Goal: Information Seeking & Learning: Learn about a topic

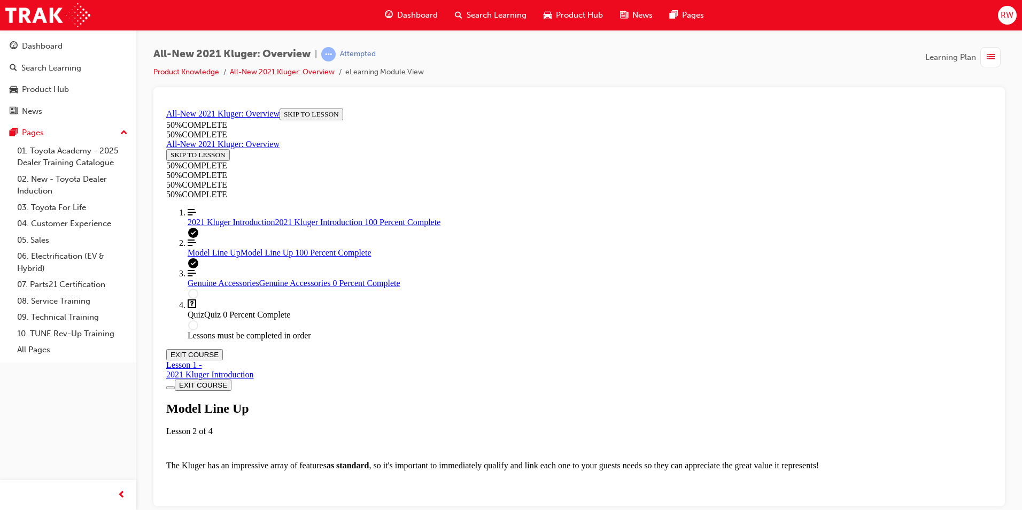
scroll to position [3053, 0]
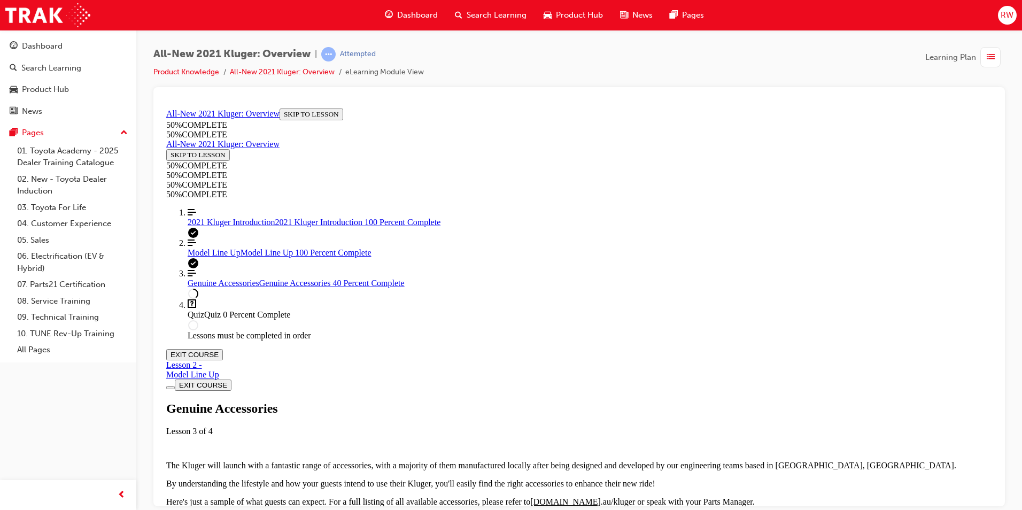
scroll to position [304, 0]
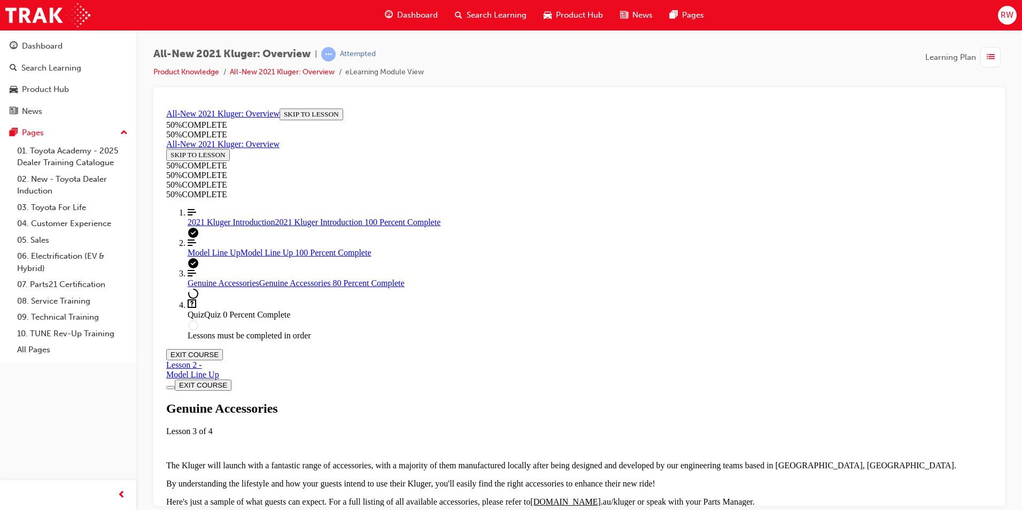
scroll to position [1160, 0]
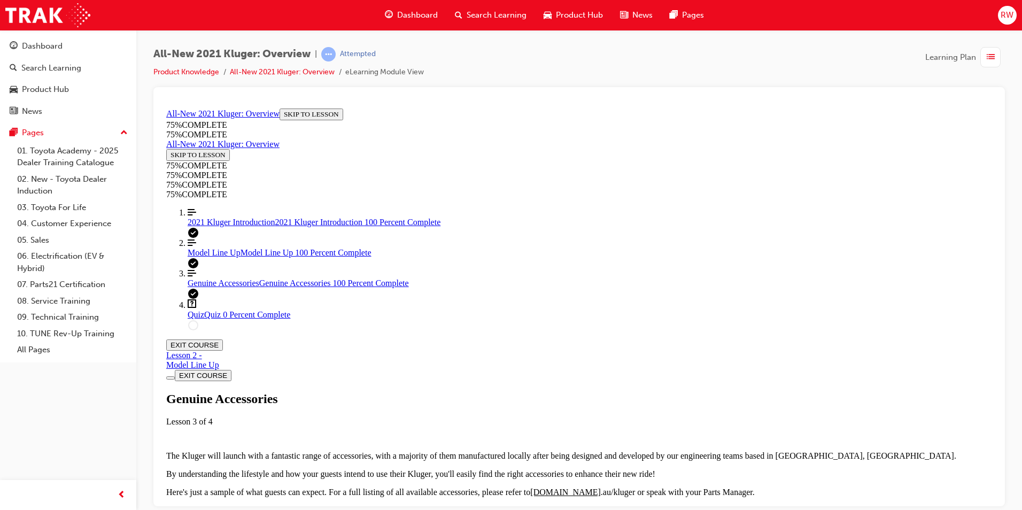
drag, startPoint x: 573, startPoint y: 424, endPoint x: 573, endPoint y: 418, distance: 5.9
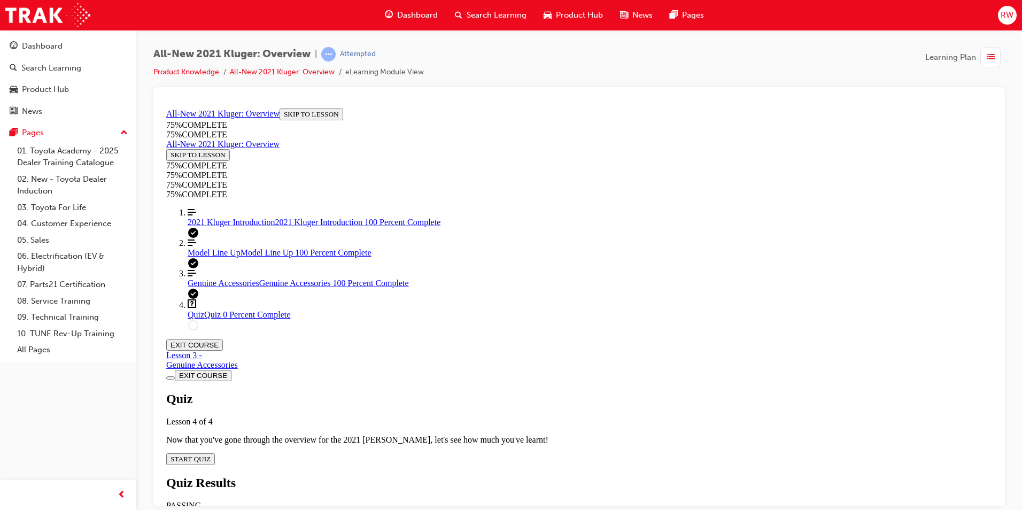
scroll to position [37, 0]
click at [211, 454] on span "START QUIZ" at bounding box center [191, 458] width 40 height 8
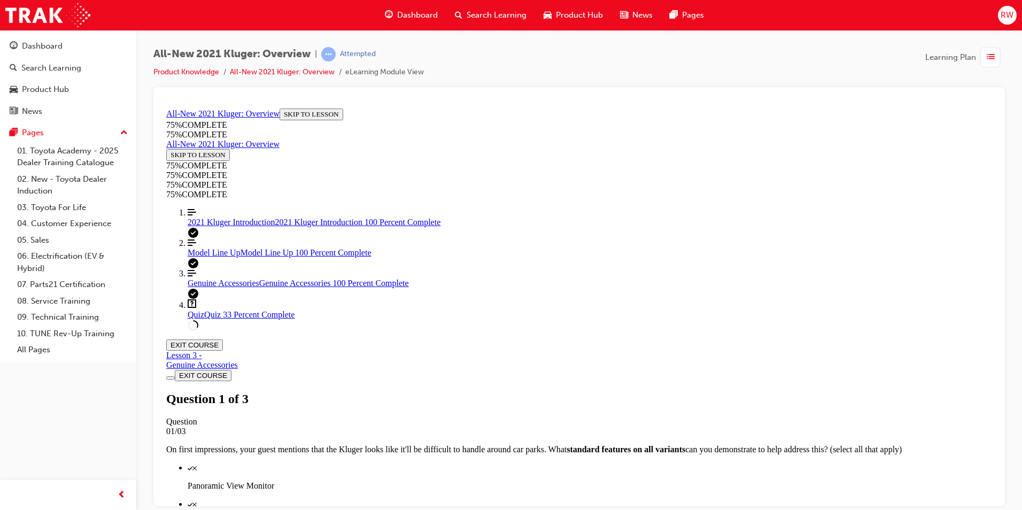
scroll to position [146, 0]
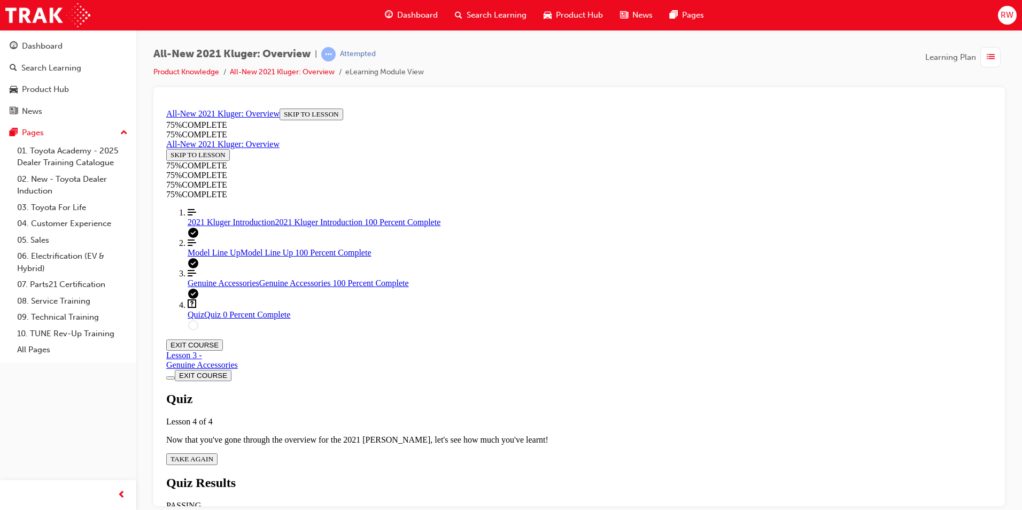
scroll to position [38, 0]
click at [213, 454] on span "TAKE AGAIN" at bounding box center [192, 458] width 43 height 8
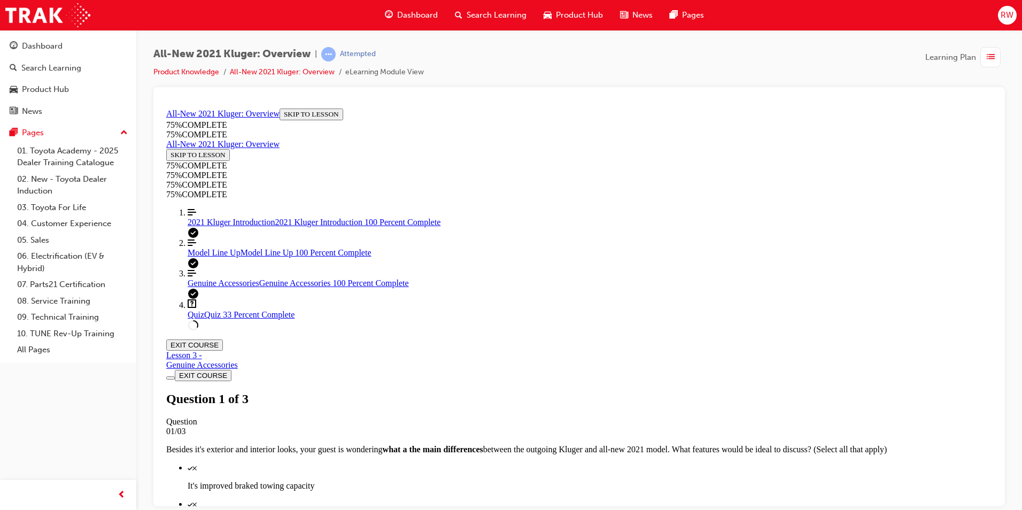
scroll to position [39, 0]
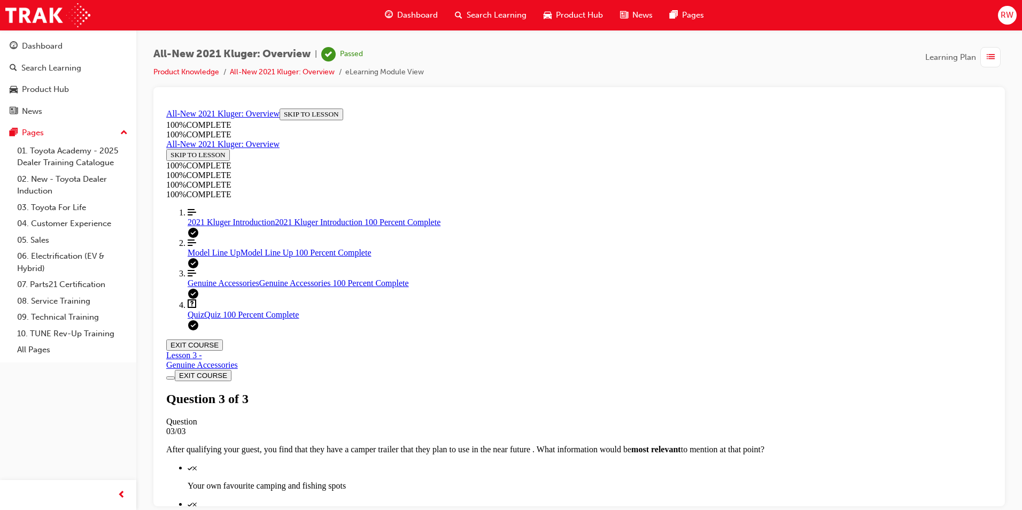
scroll to position [151, 0]
click at [223, 339] on button "EXIT COURSE" at bounding box center [194, 344] width 57 height 11
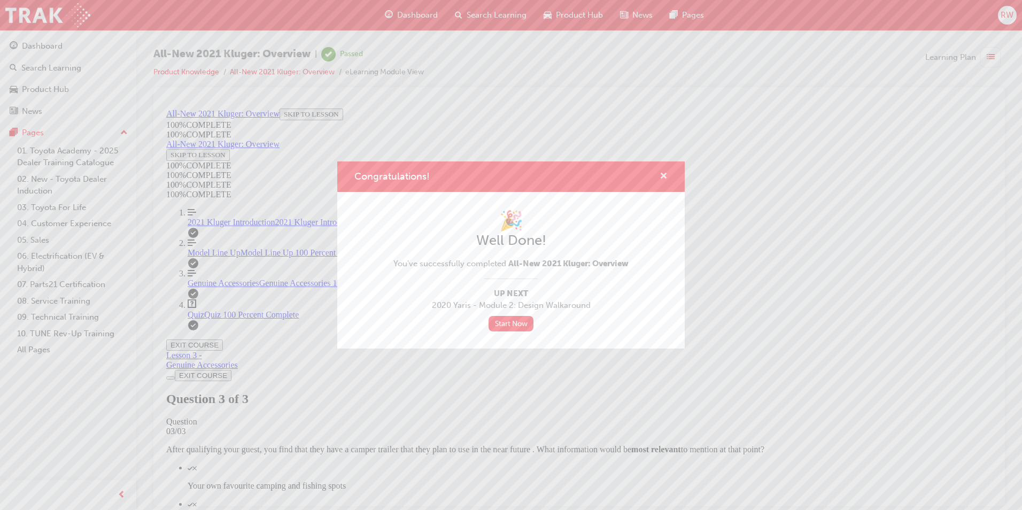
click at [667, 174] on span "cross-icon" at bounding box center [664, 177] width 8 height 10
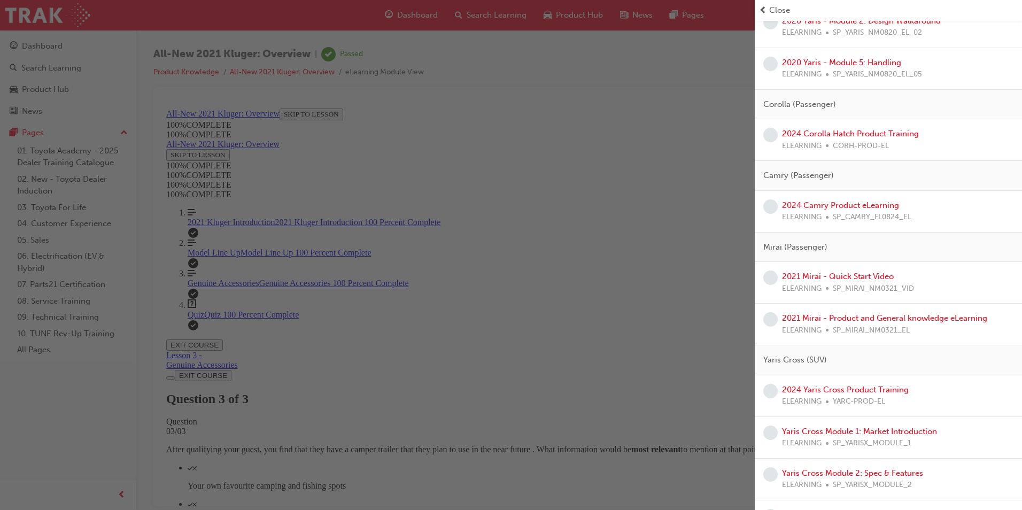
scroll to position [160, 0]
click at [771, 205] on span "learningRecordVerb_NONE-icon" at bounding box center [770, 205] width 14 height 14
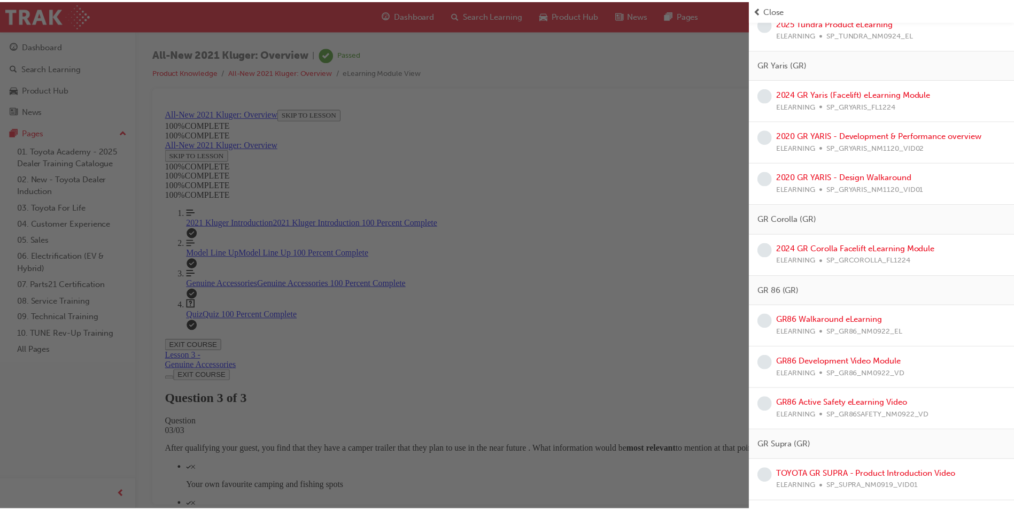
scroll to position [2111, 0]
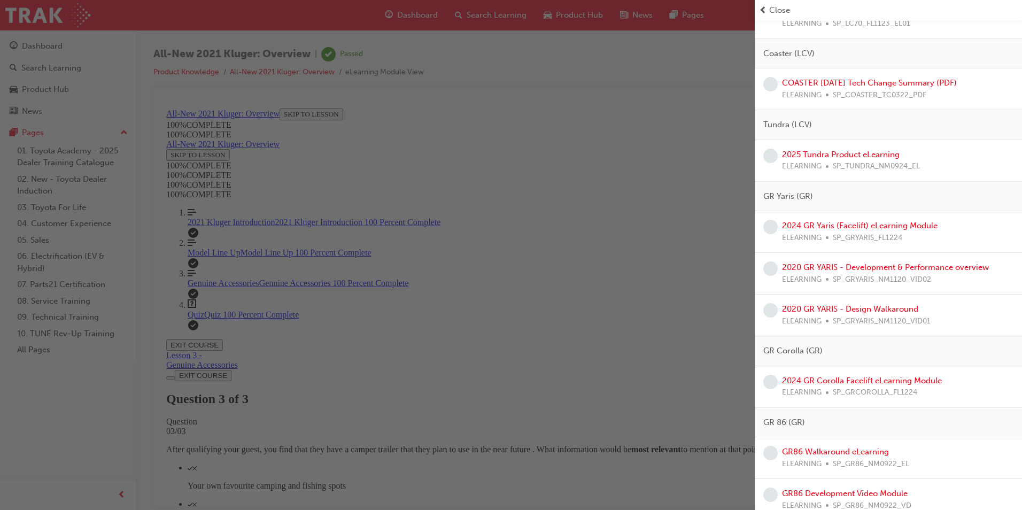
click at [657, 167] on div "button" at bounding box center [377, 255] width 755 height 510
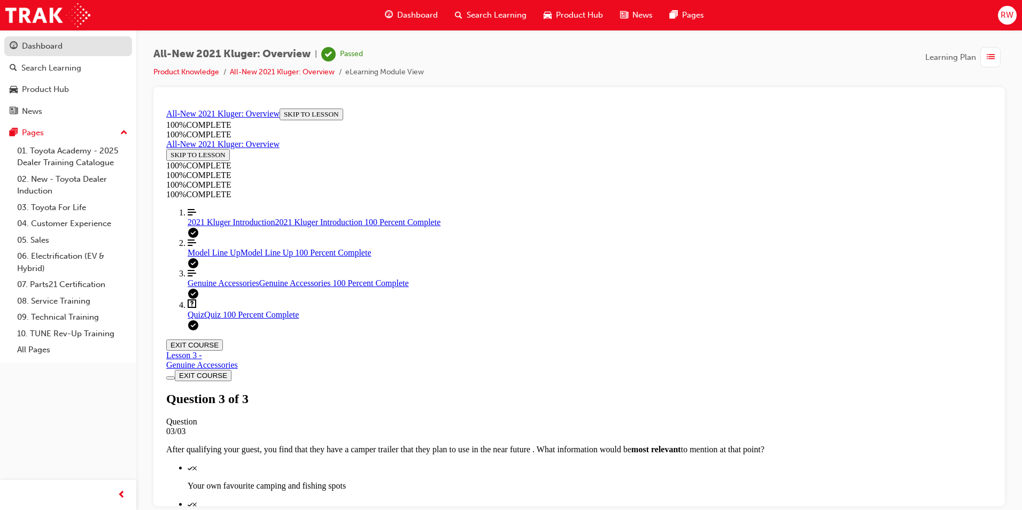
click at [45, 39] on link "Dashboard" at bounding box center [68, 46] width 128 height 20
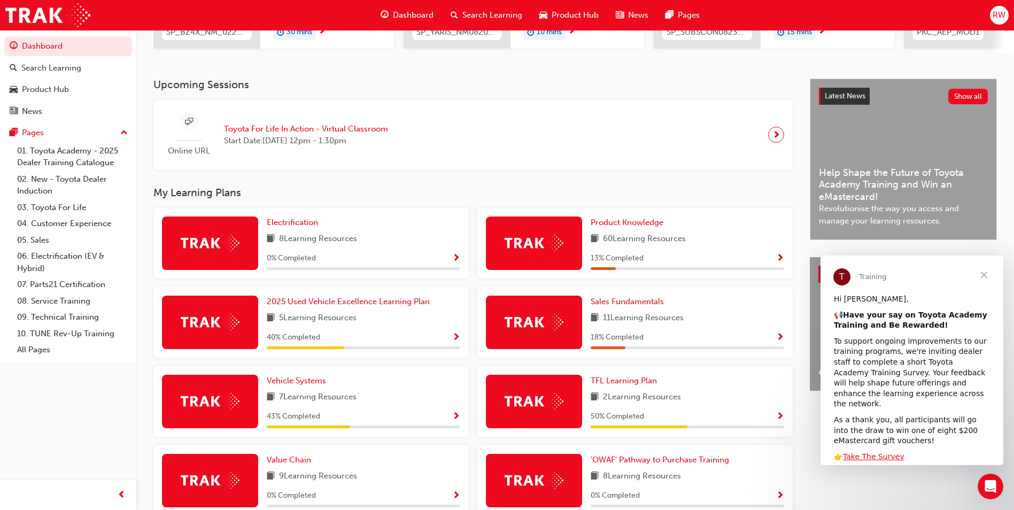
scroll to position [175, 0]
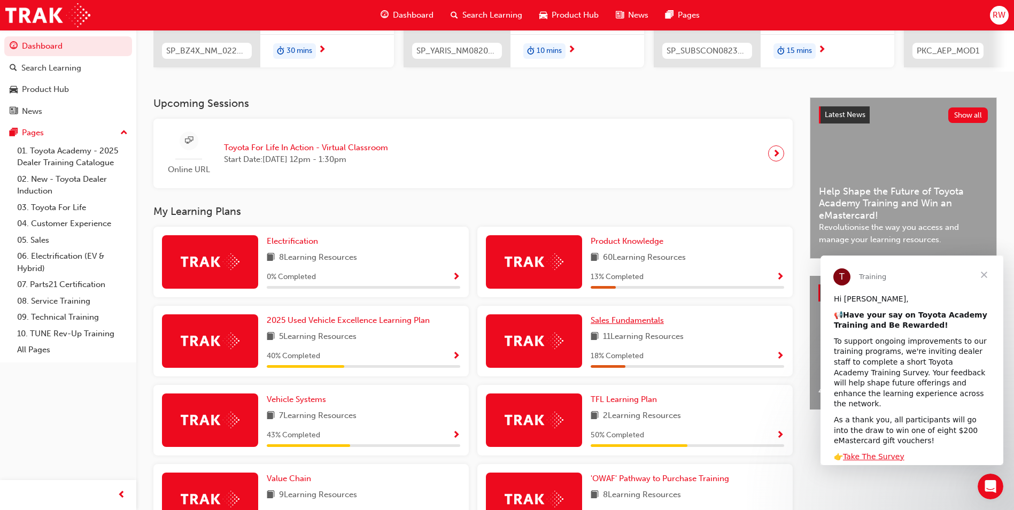
click at [615, 325] on span "Sales Fundamentals" at bounding box center [627, 320] width 73 height 10
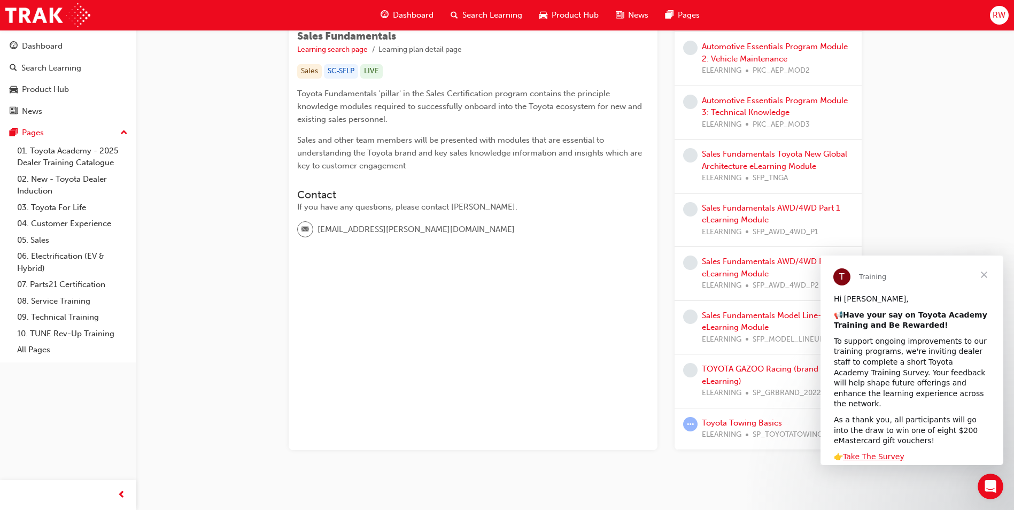
scroll to position [212, 0]
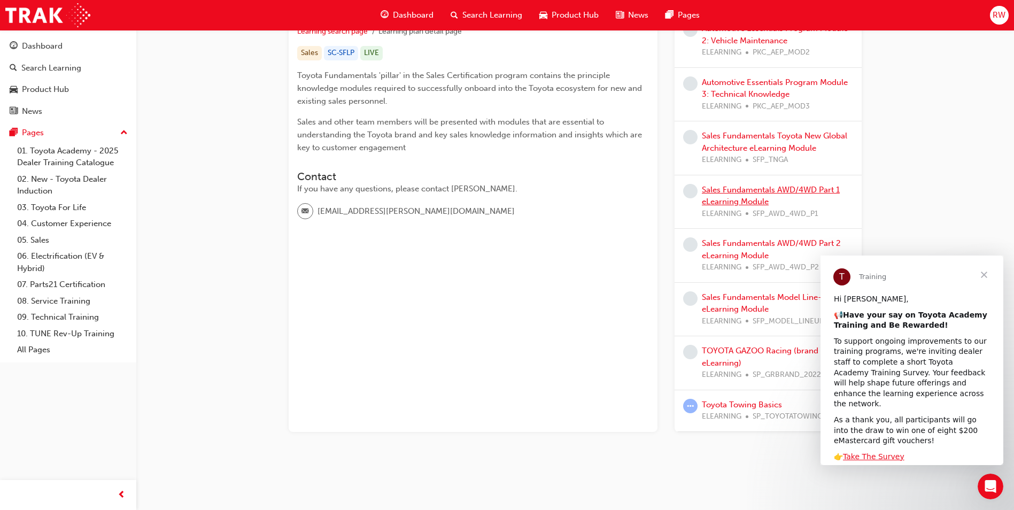
click at [736, 189] on link "Sales Fundamentals AWD/4WD Part 1 eLearning Module" at bounding box center [771, 196] width 138 height 22
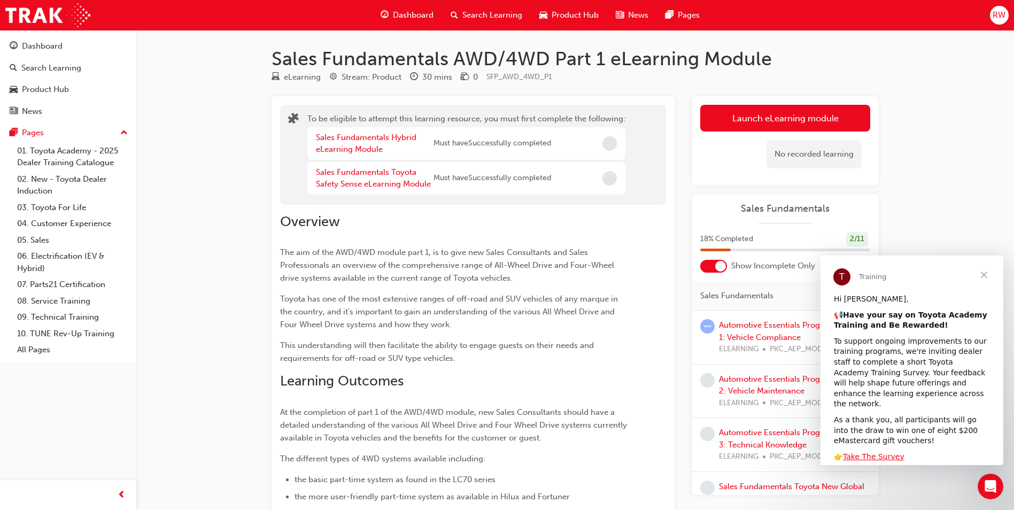
drag, startPoint x: 757, startPoint y: 121, endPoint x: 653, endPoint y: 205, distance: 134.2
click at [653, 205] on div "Overview The aim of the AWD/4WD module part 1, is to give new Sales Consultants…" at bounding box center [473, 430] width 386 height 450
click at [359, 137] on link "Sales Fundamentals Hybrid eLearning Module" at bounding box center [366, 144] width 101 height 22
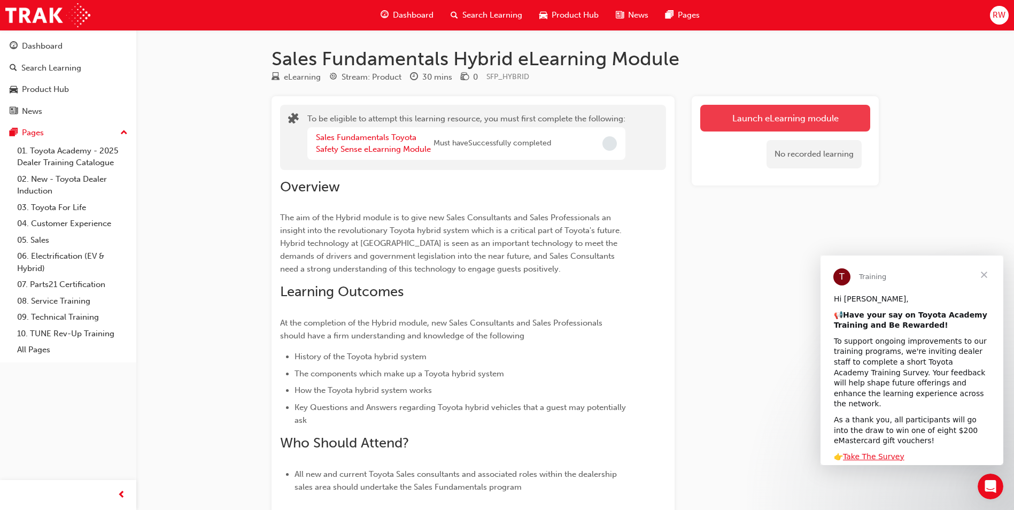
click at [773, 117] on button "Launch eLearning module" at bounding box center [785, 118] width 170 height 27
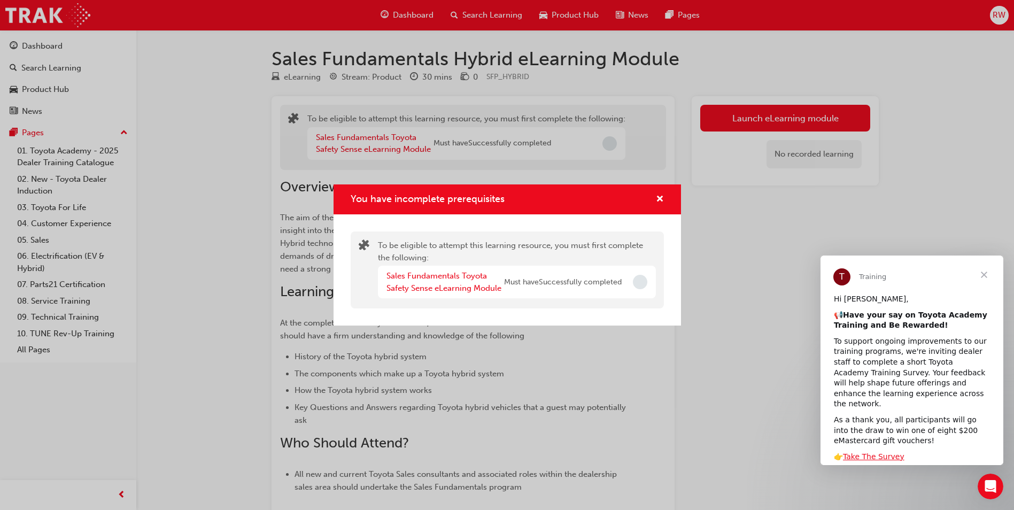
click at [511, 168] on div "You have incomplete prerequisites To be eligible to attempt this learning resou…" at bounding box center [507, 255] width 1014 height 510
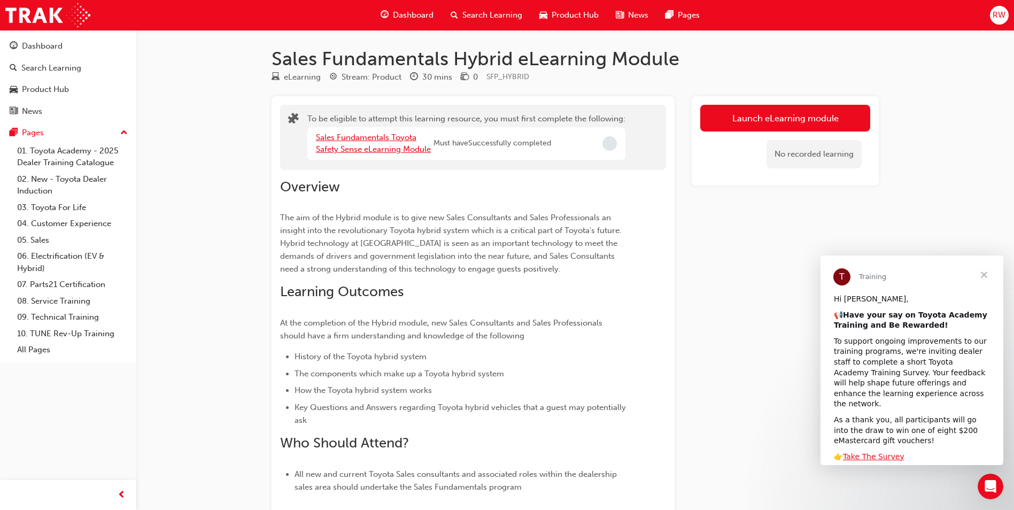
click at [398, 150] on link "Sales Fundamentals Toyota Safety Sense eLearning Module" at bounding box center [373, 144] width 115 height 22
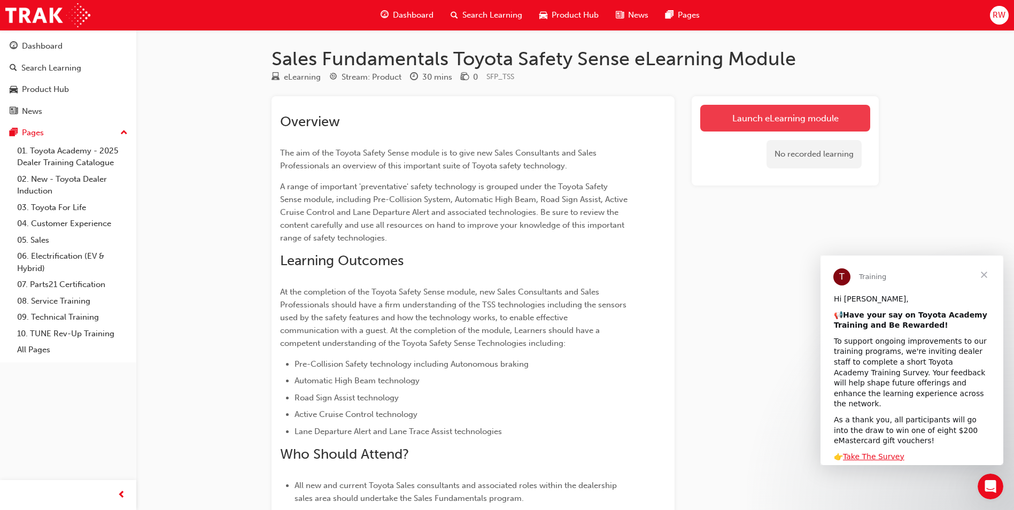
click at [766, 116] on link "Launch eLearning module" at bounding box center [785, 118] width 170 height 27
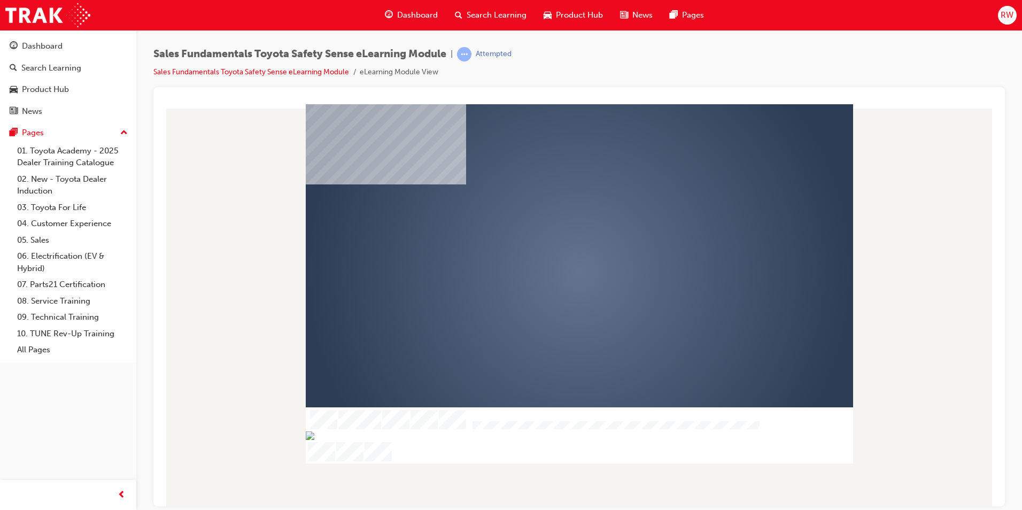
click at [549, 241] on div "play" at bounding box center [549, 241] width 0 height 0
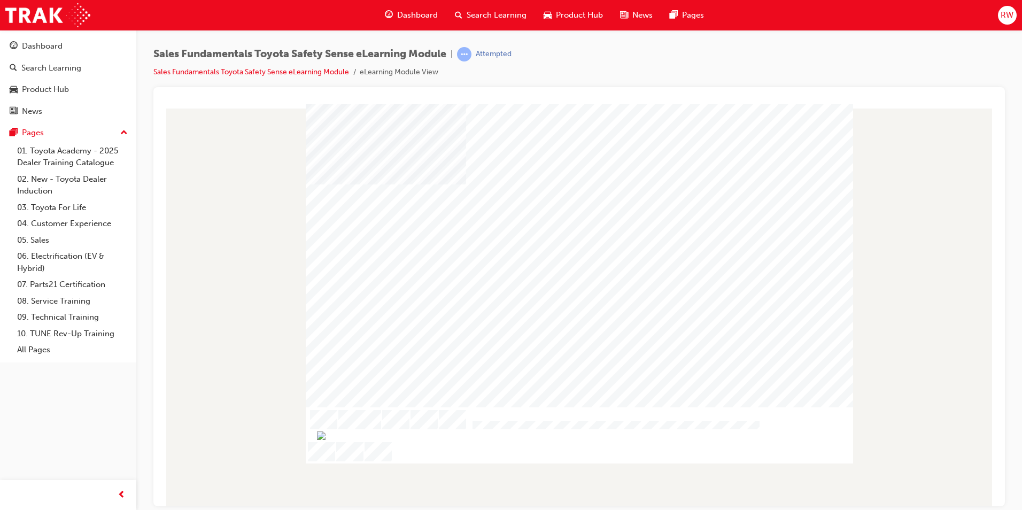
click at [518, 439] on div at bounding box center [579, 430] width 547 height 18
drag, startPoint x: 494, startPoint y: 408, endPoint x: 402, endPoint y: 343, distance: 113.0
click at [402, 343] on div at bounding box center [579, 272] width 547 height 308
drag, startPoint x: 399, startPoint y: 427, endPoint x: 244, endPoint y: 358, distance: 169.7
click at [244, 358] on div at bounding box center [579, 305] width 835 height 402
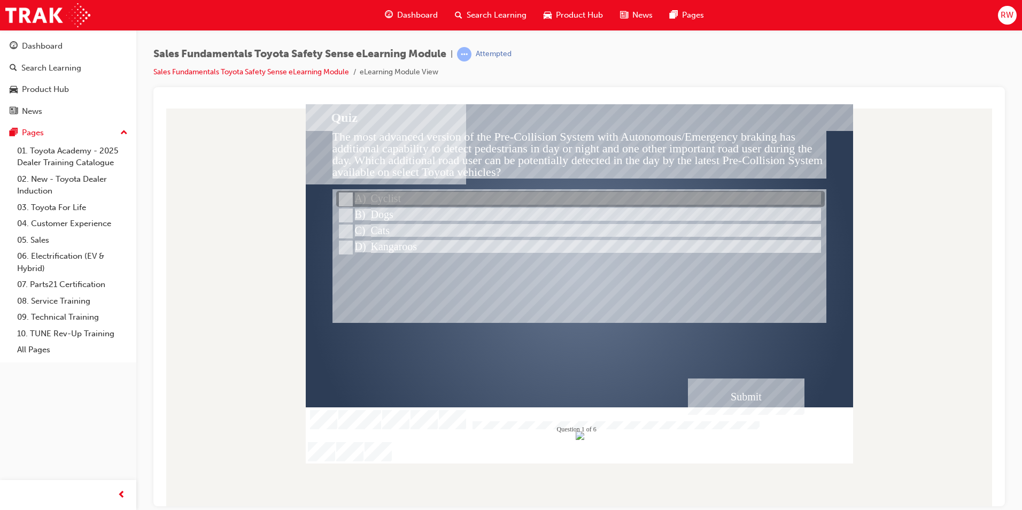
drag, startPoint x: 713, startPoint y: 157, endPoint x: 652, endPoint y: 205, distance: 78.1
click at [652, 205] on div at bounding box center [580, 199] width 489 height 16
radio input "true"
click at [385, 196] on div at bounding box center [580, 199] width 489 height 16
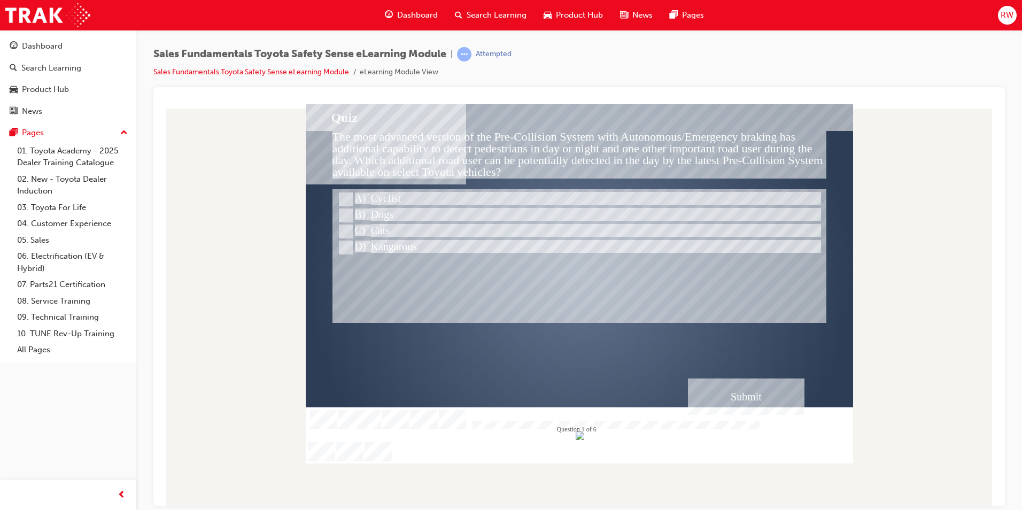
click at [745, 400] on div "Submit" at bounding box center [746, 396] width 117 height 36
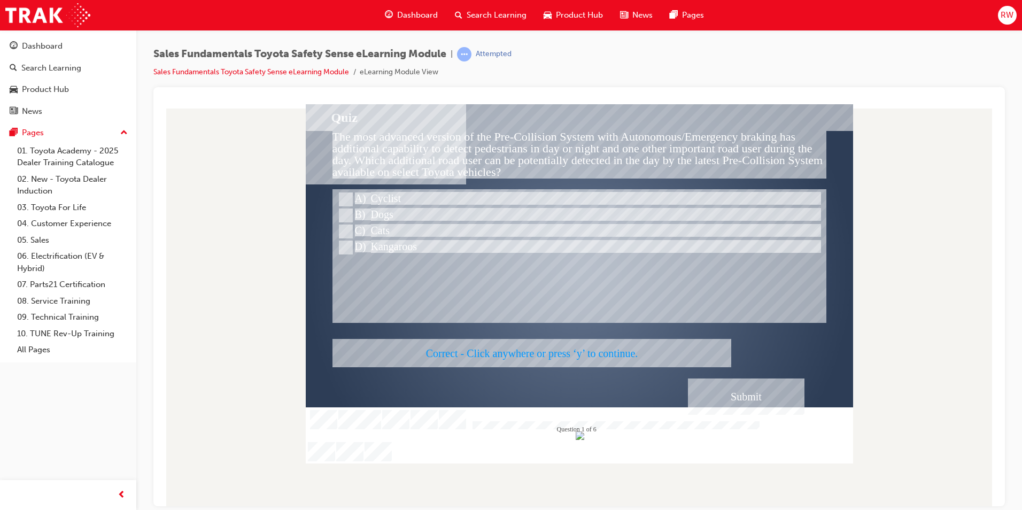
click at [760, 323] on div at bounding box center [579, 283] width 547 height 359
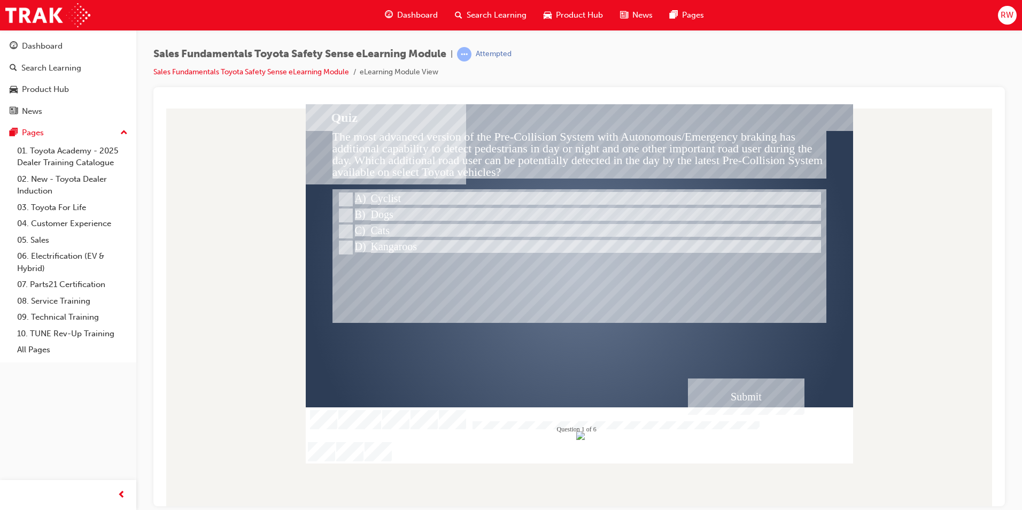
click at [747, 330] on div at bounding box center [579, 272] width 547 height 308
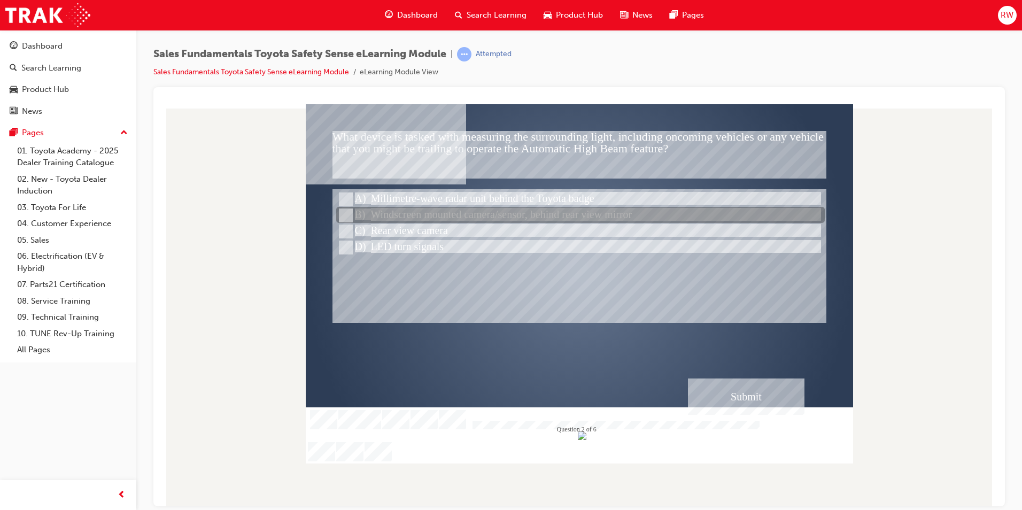
click at [346, 213] on input "Windscreen mounted camera/sensor, behind rear view mirror" at bounding box center [345, 216] width 12 height 12
radio input "true"
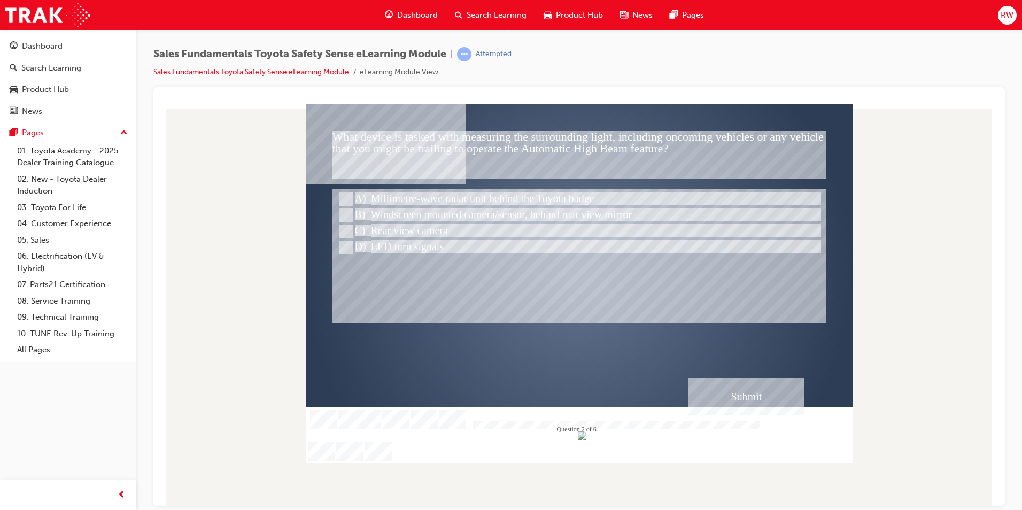
click at [730, 390] on div "Submit" at bounding box center [746, 396] width 117 height 36
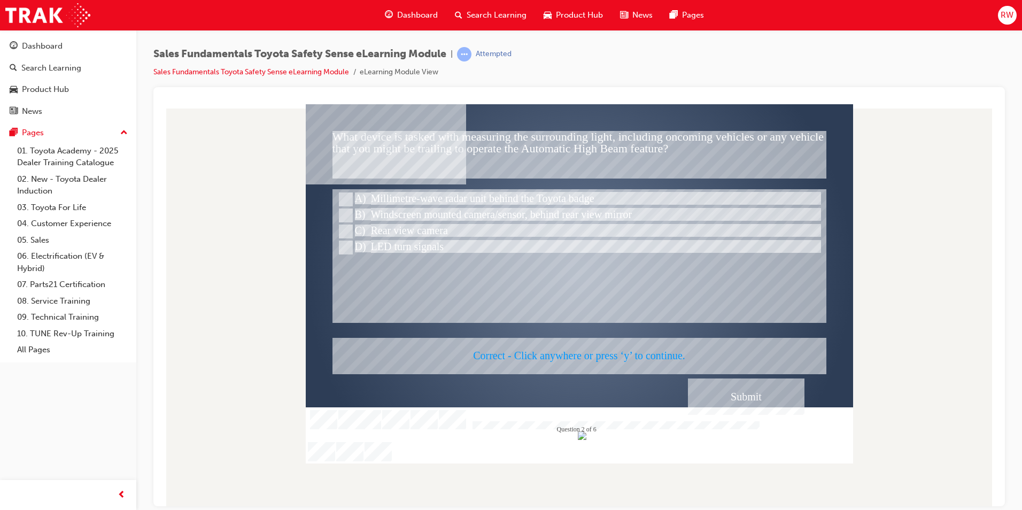
click at [787, 310] on div at bounding box center [579, 283] width 547 height 359
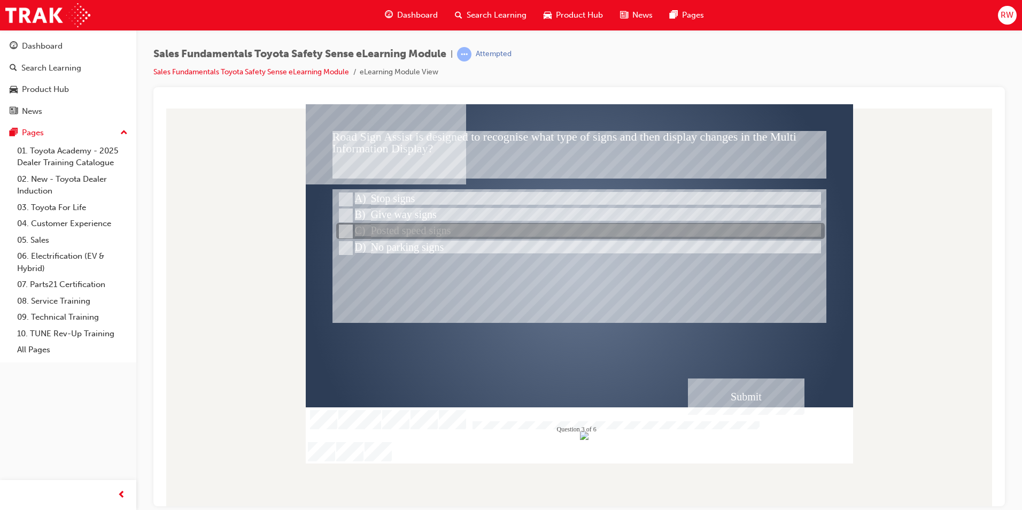
click at [350, 227] on input "Posted speed signs" at bounding box center [345, 232] width 12 height 12
radio input "true"
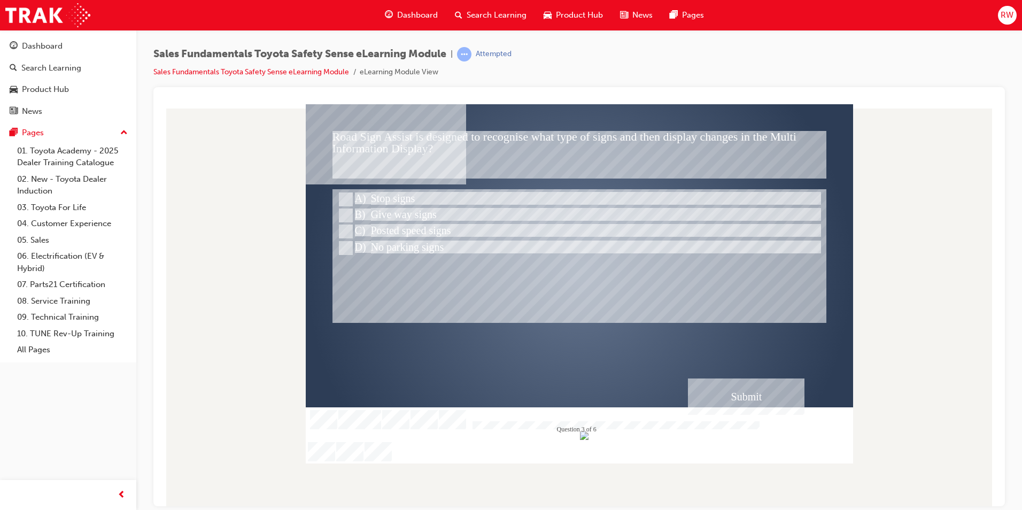
click at [759, 387] on div "Submit" at bounding box center [746, 396] width 117 height 36
